Goal: Task Accomplishment & Management: Complete application form

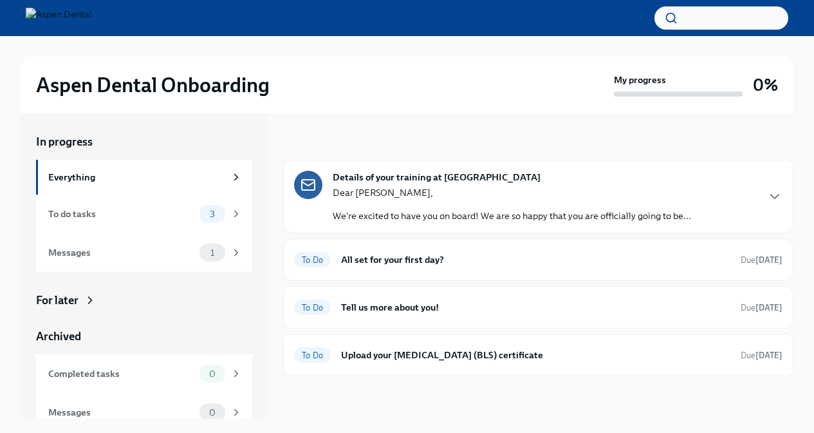
click at [447, 216] on p "We're excited to have you on board! We are so happy that you are officially goi…" at bounding box center [512, 215] width 359 height 13
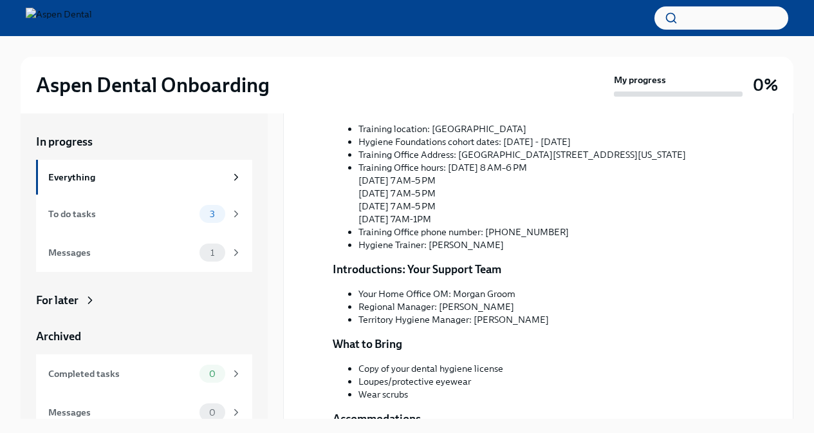
scroll to position [216, 0]
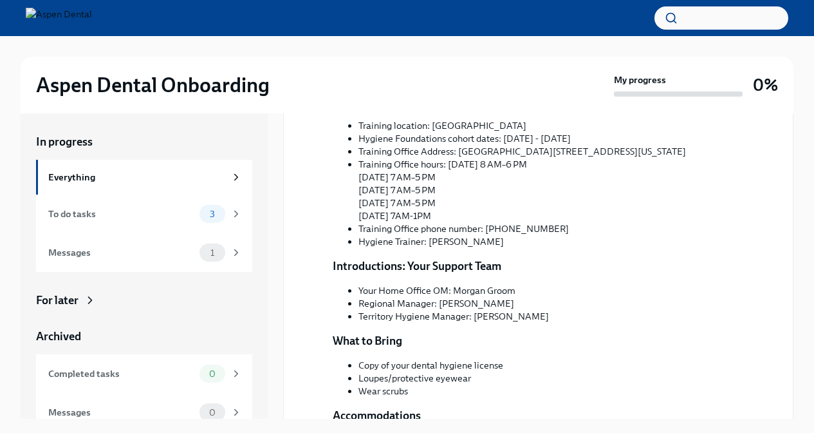
drag, startPoint x: 548, startPoint y: 364, endPoint x: 610, endPoint y: 360, distance: 61.9
click at [610, 83] on p "We're excited to have you on board! We are so happy that you are officially goi…" at bounding box center [547, 63] width 429 height 39
copy p "[PERSON_NAME]"
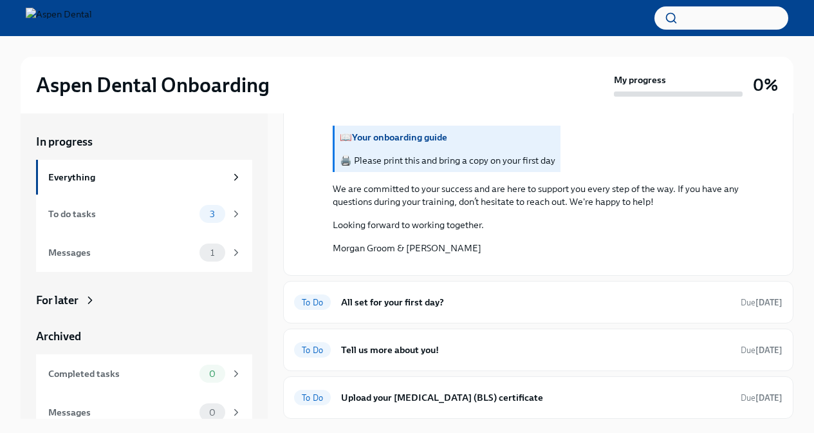
scroll to position [969, 0]
click at [386, 143] on strong "Your onboarding guide" at bounding box center [399, 137] width 95 height 12
click at [419, 265] on button "Zoom image" at bounding box center [547, 265] width 429 height 0
click at [416, 300] on h6 "All set for your first day?" at bounding box center [535, 302] width 389 height 14
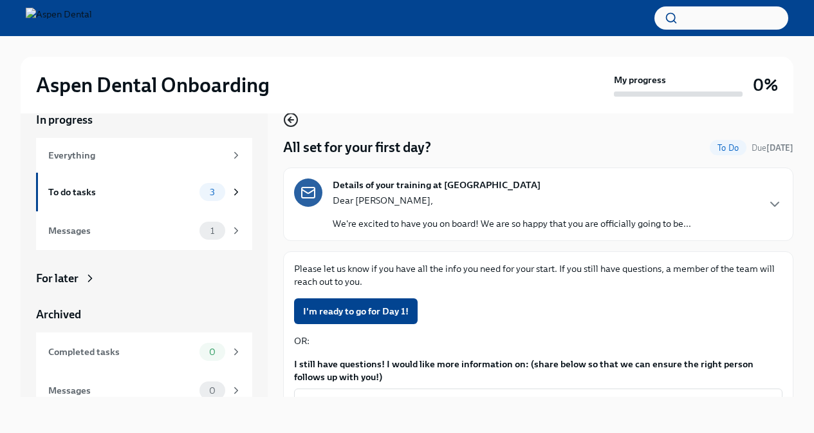
click at [289, 119] on icon "button" at bounding box center [289, 119] width 3 height 5
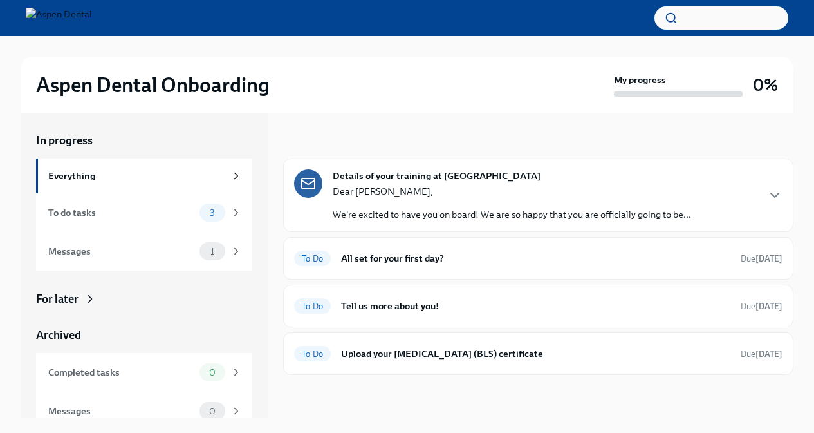
scroll to position [1, 0]
click at [413, 353] on h6 "Upload your [MEDICAL_DATA] (BLS) certificate" at bounding box center [535, 353] width 389 height 14
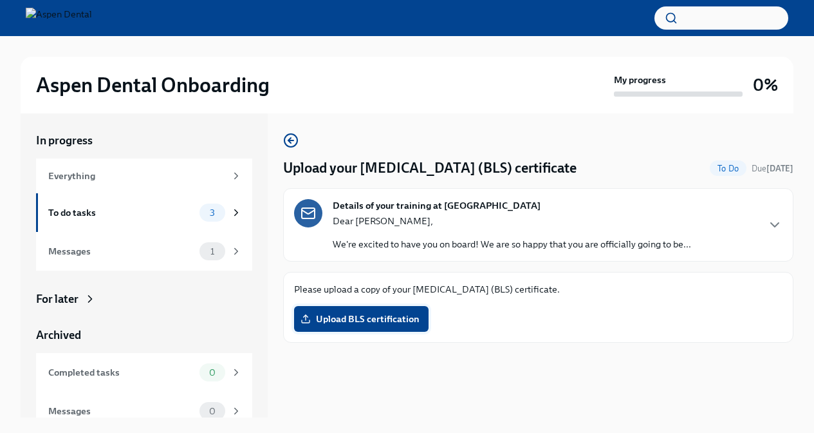
click at [414, 321] on span "Upload BLS certification" at bounding box center [361, 318] width 116 height 13
click at [0, 0] on input "Upload BLS certification" at bounding box center [0, 0] width 0 height 0
click at [324, 316] on span "Upload BLS certification" at bounding box center [361, 318] width 116 height 13
click at [0, 0] on input "Upload BLS certification" at bounding box center [0, 0] width 0 height 0
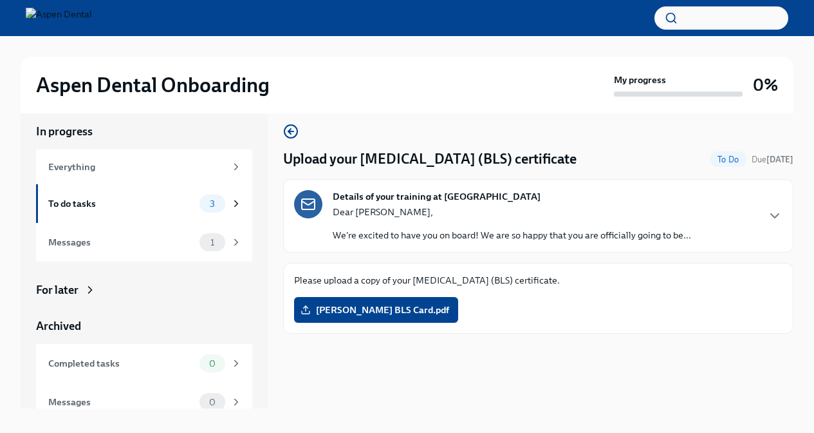
scroll to position [22, 0]
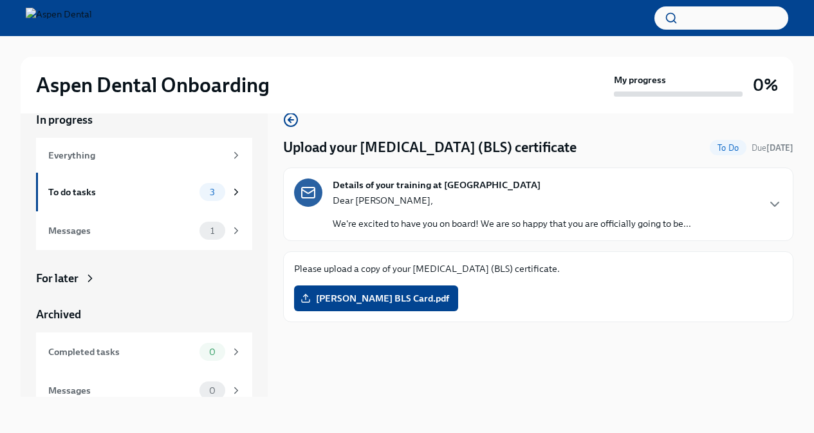
click at [496, 207] on div "Dear [PERSON_NAME], We're excited to have you on board! We are so happy that yo…" at bounding box center [512, 212] width 359 height 36
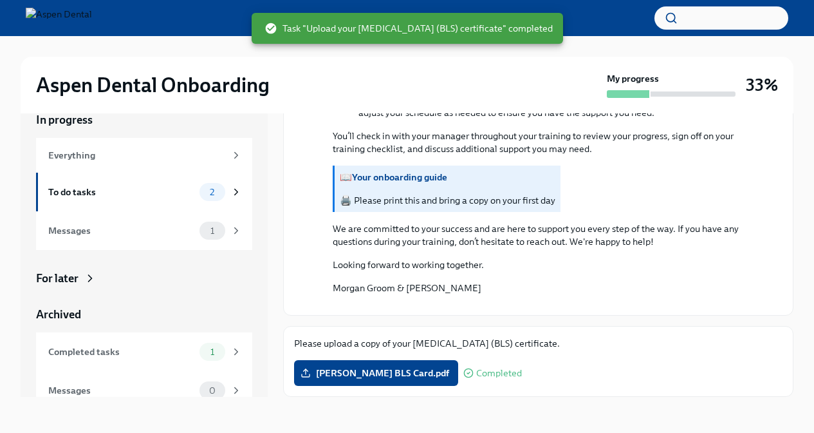
scroll to position [1072, 0]
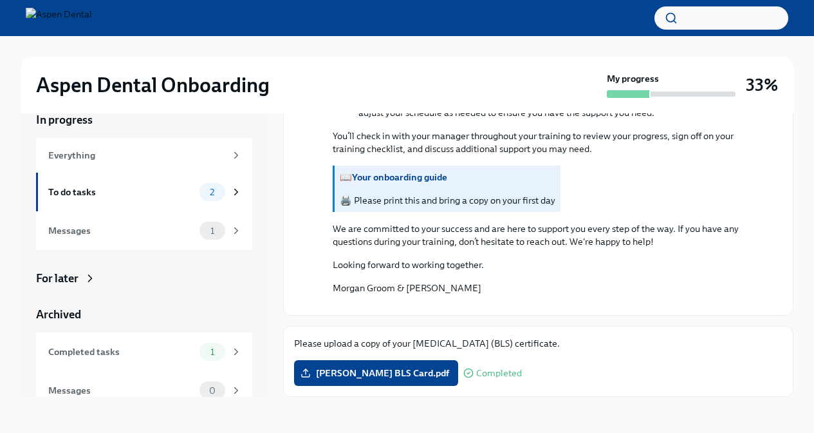
click at [473, 194] on p "🖨️ Please print this and bring a copy on your first day" at bounding box center [448, 200] width 216 height 13
